Goal: Task Accomplishment & Management: Use online tool/utility

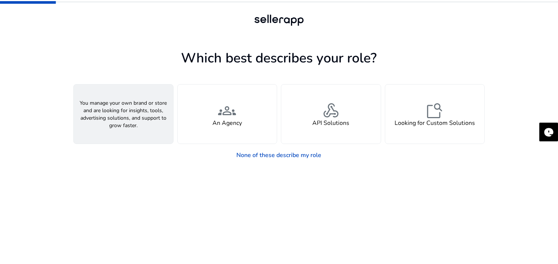
click at [122, 122] on h4 "A Seller" at bounding box center [123, 123] width 22 height 7
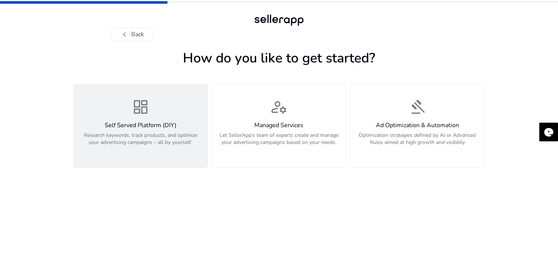
click at [144, 110] on span "dashboard" at bounding box center [141, 107] width 18 height 18
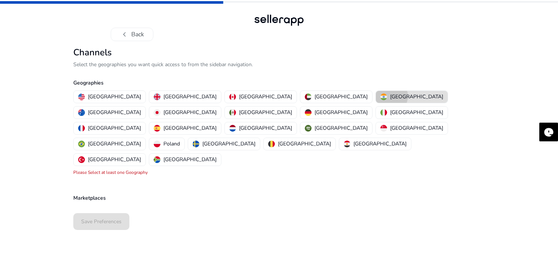
click at [390, 96] on p "[GEOGRAPHIC_DATA]" at bounding box center [416, 97] width 53 height 8
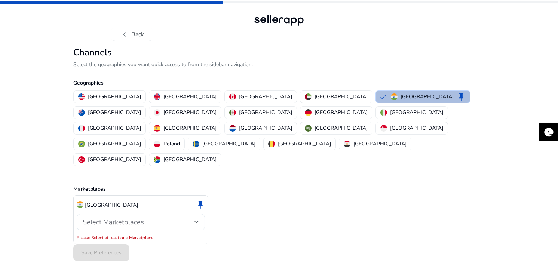
click at [195, 221] on div at bounding box center [196, 222] width 4 height 3
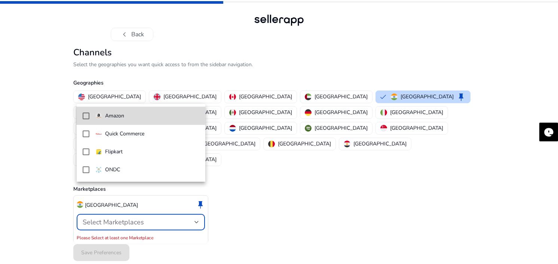
click at [86, 114] on mat-pseudo-checkbox at bounding box center [86, 116] width 7 height 7
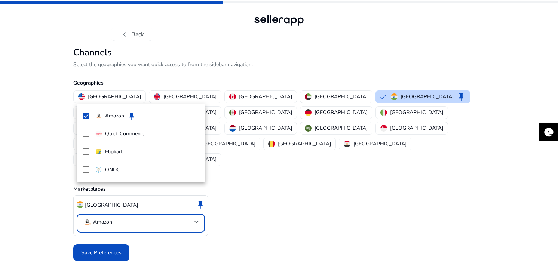
click at [271, 164] on div at bounding box center [279, 132] width 558 height 264
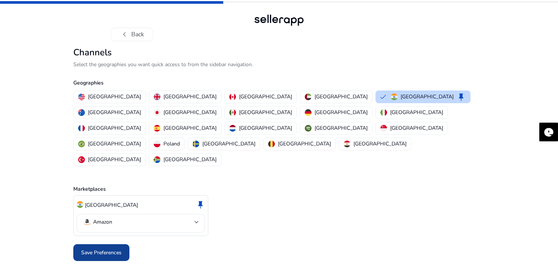
click at [108, 249] on span "Save Preferences" at bounding box center [101, 253] width 40 height 8
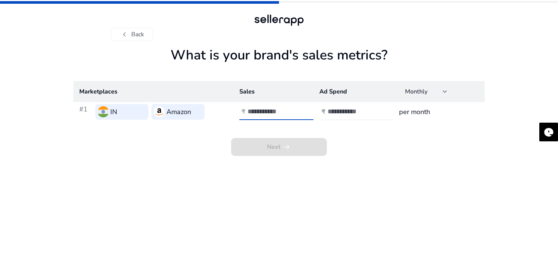
click at [277, 113] on input "number" at bounding box center [273, 111] width 50 height 8
type input "*****"
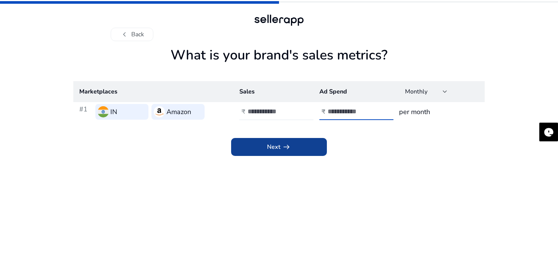
type input "****"
click at [270, 148] on span "Next arrow_right_alt" at bounding box center [279, 146] width 24 height 9
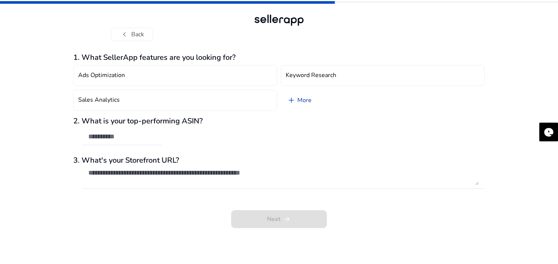
click at [292, 101] on span "add" at bounding box center [291, 100] width 9 height 9
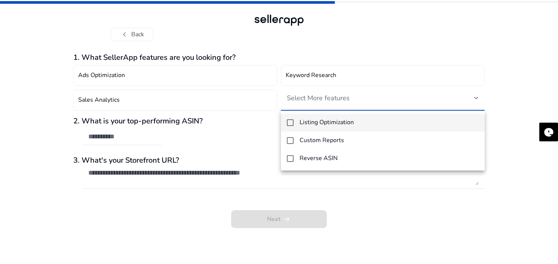
click at [124, 75] on div at bounding box center [279, 132] width 558 height 264
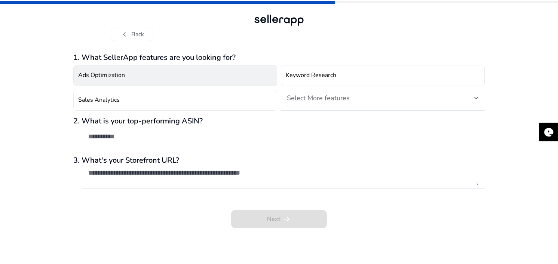
click at [188, 77] on button "Ads Optimization" at bounding box center [175, 75] width 204 height 21
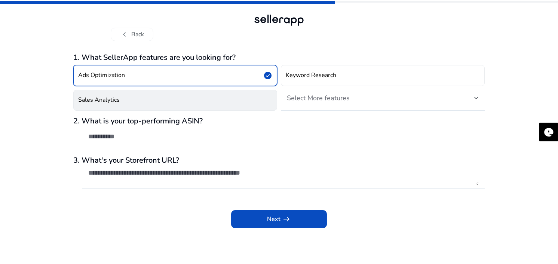
click at [211, 94] on button "Sales Analytics" at bounding box center [175, 100] width 204 height 21
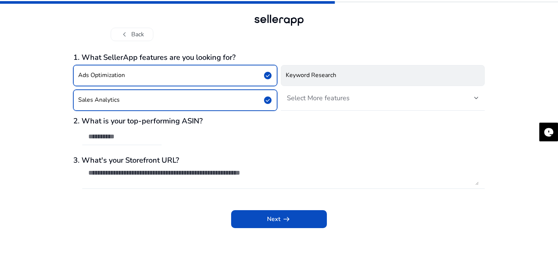
click at [456, 78] on button "Keyword Research" at bounding box center [383, 75] width 204 height 21
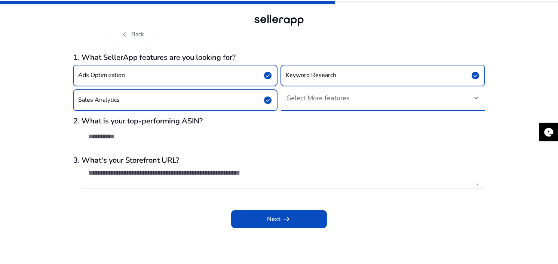
click at [476, 97] on div at bounding box center [476, 97] width 4 height 3
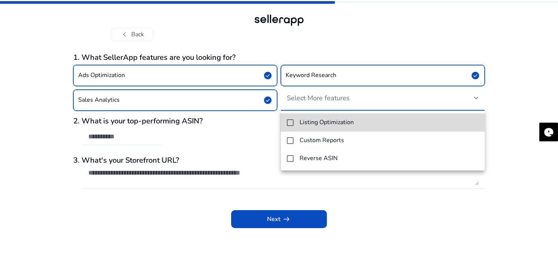
click at [323, 121] on h4 "Listing Optimization" at bounding box center [327, 122] width 54 height 7
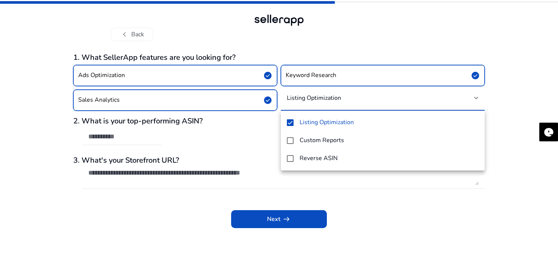
click at [151, 207] on div at bounding box center [279, 132] width 558 height 264
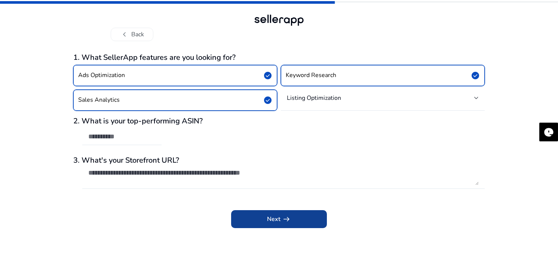
click at [293, 217] on span at bounding box center [279, 219] width 96 height 18
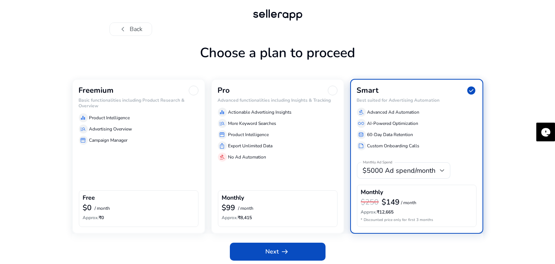
scroll to position [7, 0]
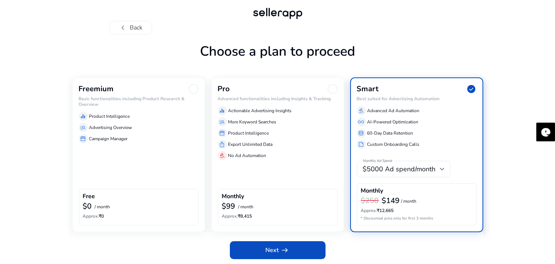
click at [119, 159] on div "Freemium Basic functionalities including Product Research & Overview equalizer …" at bounding box center [138, 154] width 133 height 154
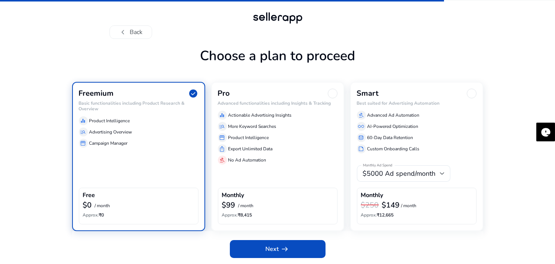
scroll to position [1, 0]
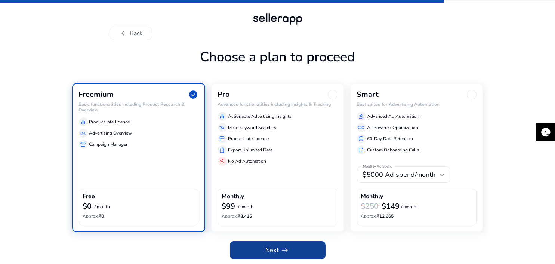
click at [297, 249] on span at bounding box center [278, 250] width 96 height 18
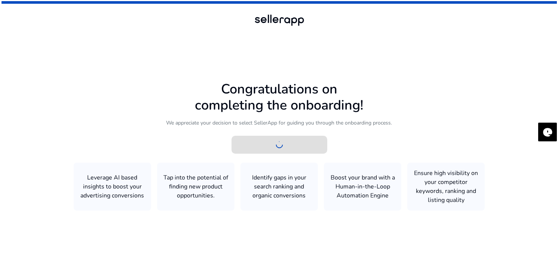
scroll to position [0, 0]
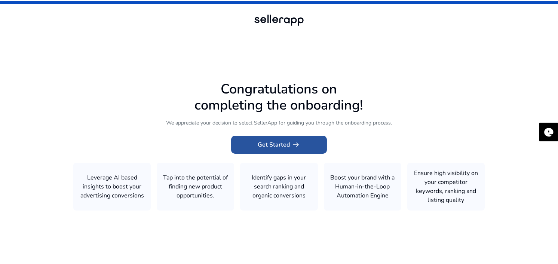
click at [286, 142] on span "Get Started arrow_right_alt" at bounding box center [279, 144] width 43 height 9
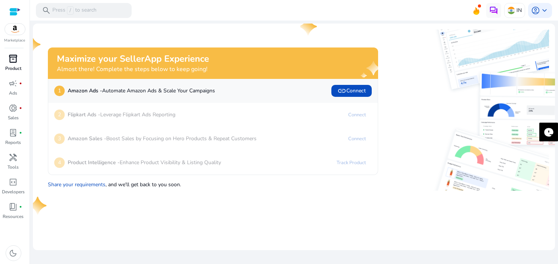
click at [11, 62] on span "inventory_2" at bounding box center [13, 58] width 9 height 9
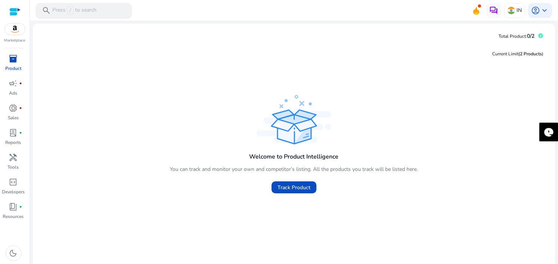
click at [109, 12] on div "search Press / to search" at bounding box center [84, 10] width 96 height 15
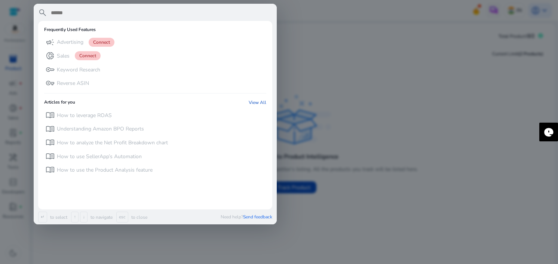
click at [408, 76] on div at bounding box center [279, 132] width 558 height 264
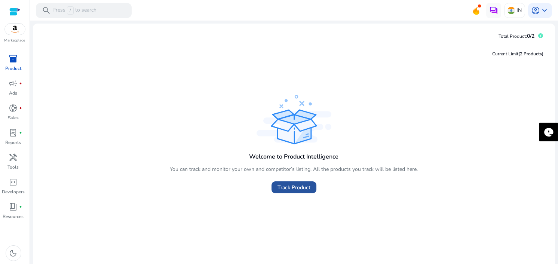
click at [291, 186] on span "Track Product" at bounding box center [293, 188] width 33 height 8
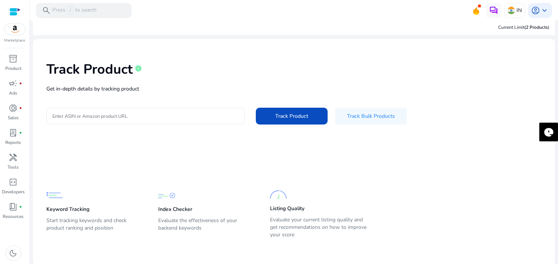
scroll to position [6, 0]
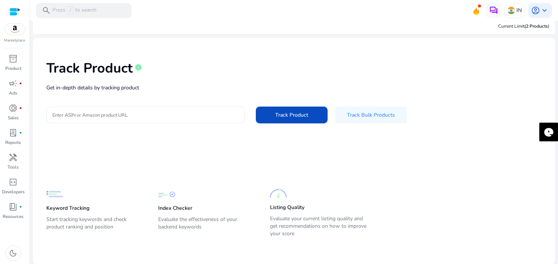
click at [126, 114] on input "Enter ASIN or Amazon product URL" at bounding box center [145, 115] width 186 height 8
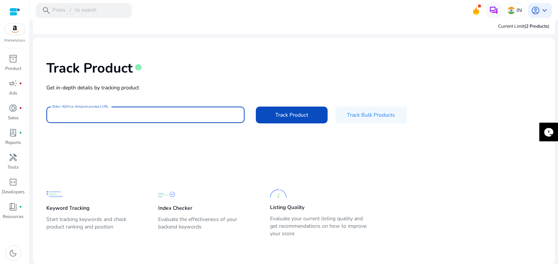
paste input "**********"
type input "**********"
click at [290, 113] on span "Track Product" at bounding box center [291, 115] width 33 height 8
